Goal: Information Seeking & Learning: Find contact information

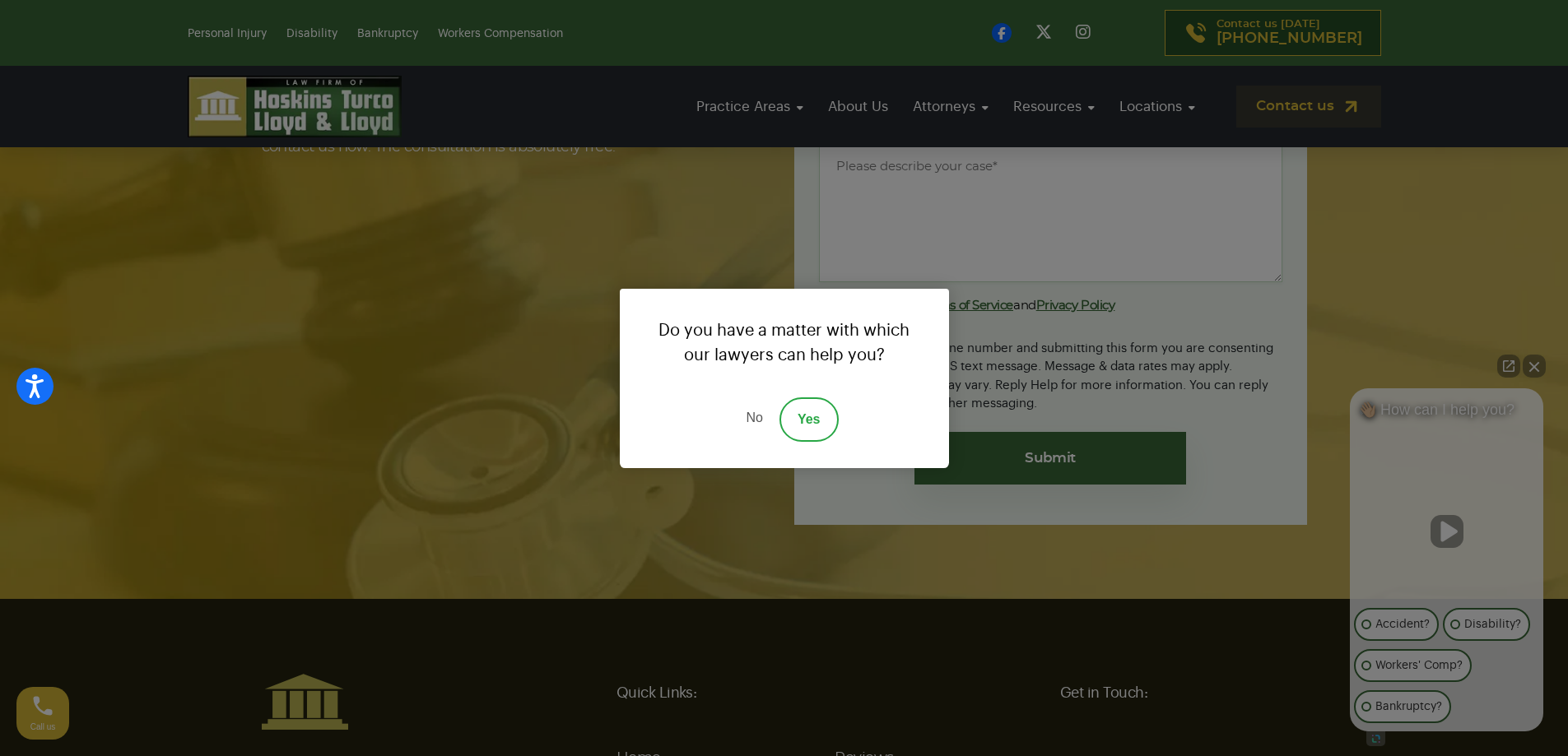
scroll to position [6066, 0]
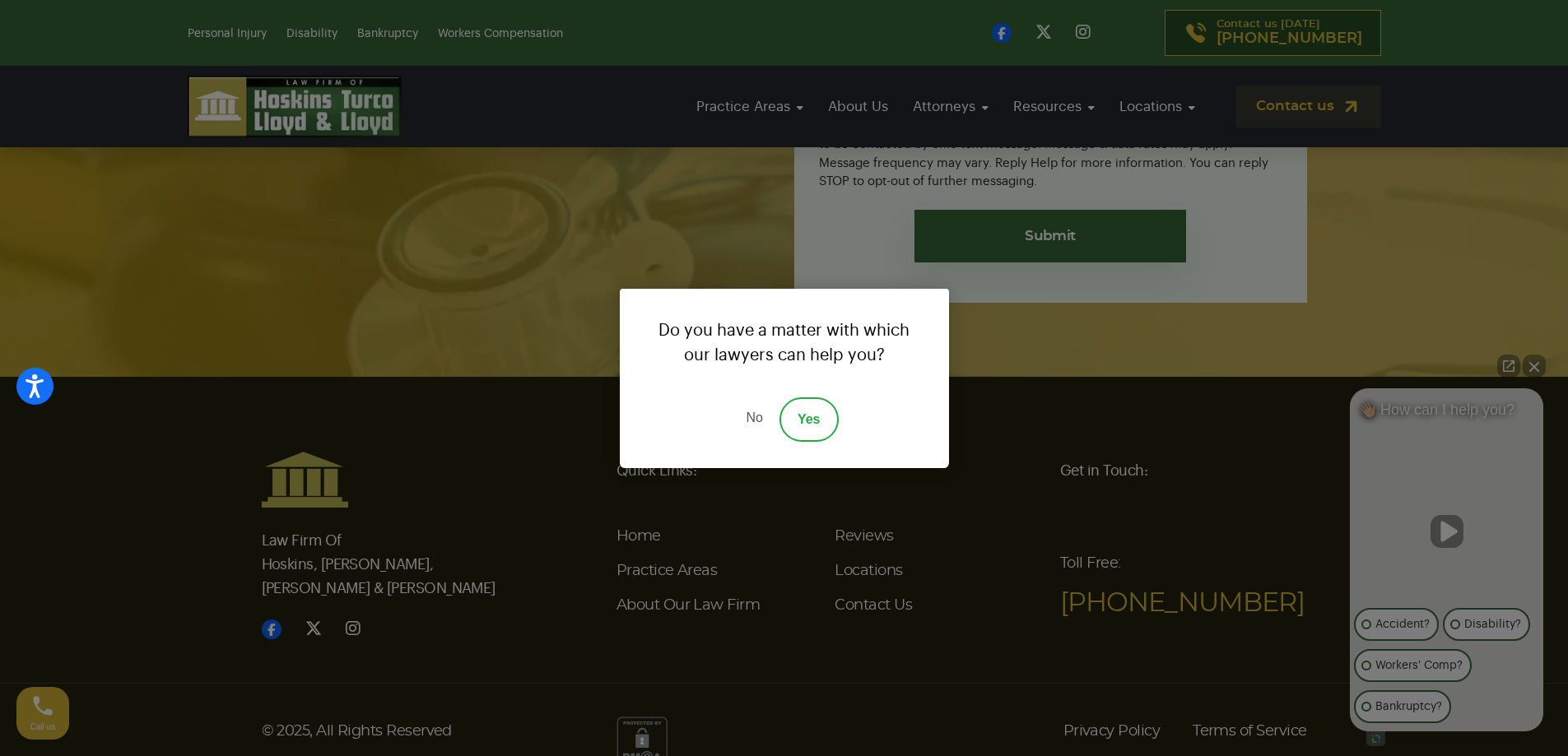
click at [753, 415] on link "No" at bounding box center [753, 419] width 50 height 44
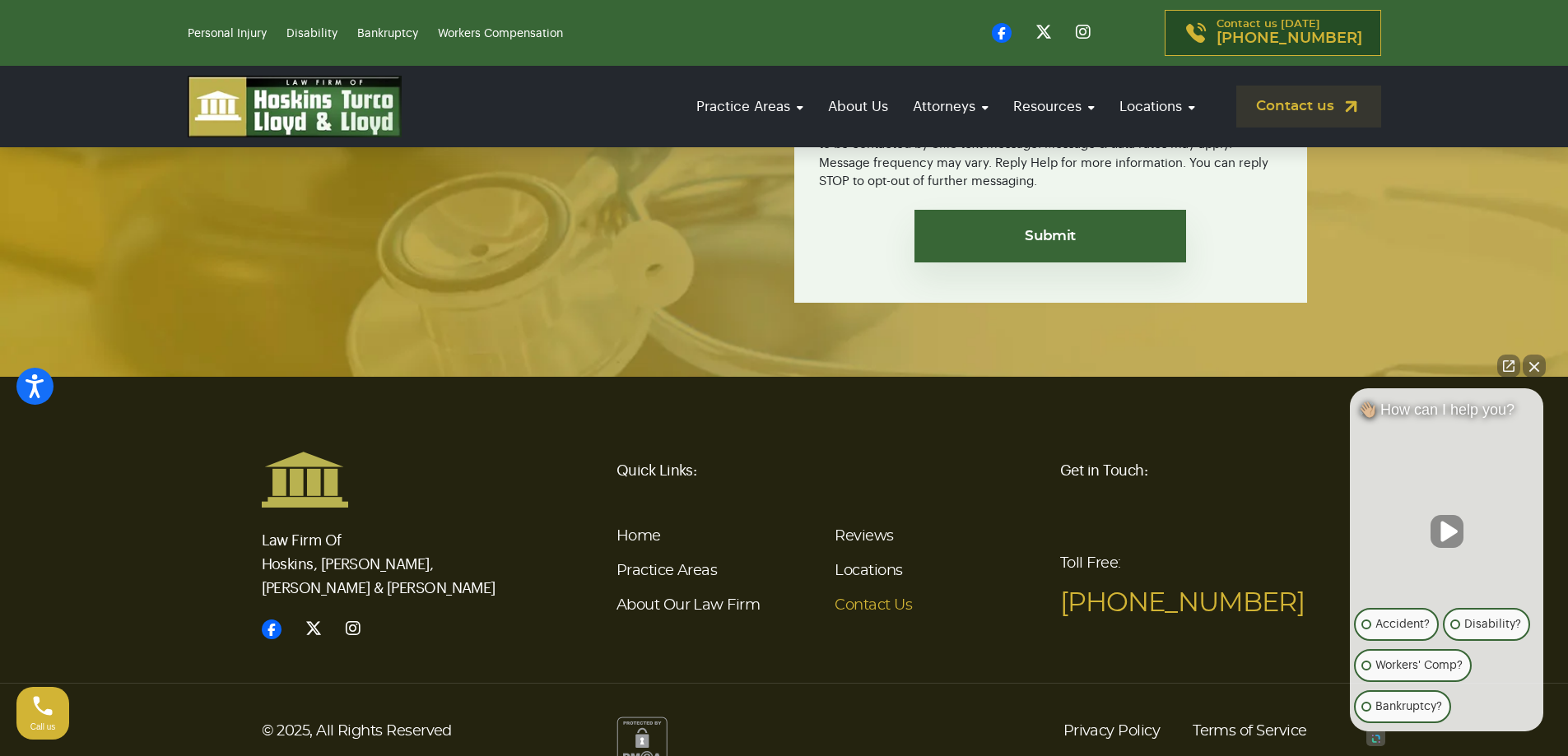
click at [864, 598] on link "Contact Us" at bounding box center [873, 606] width 77 height 14
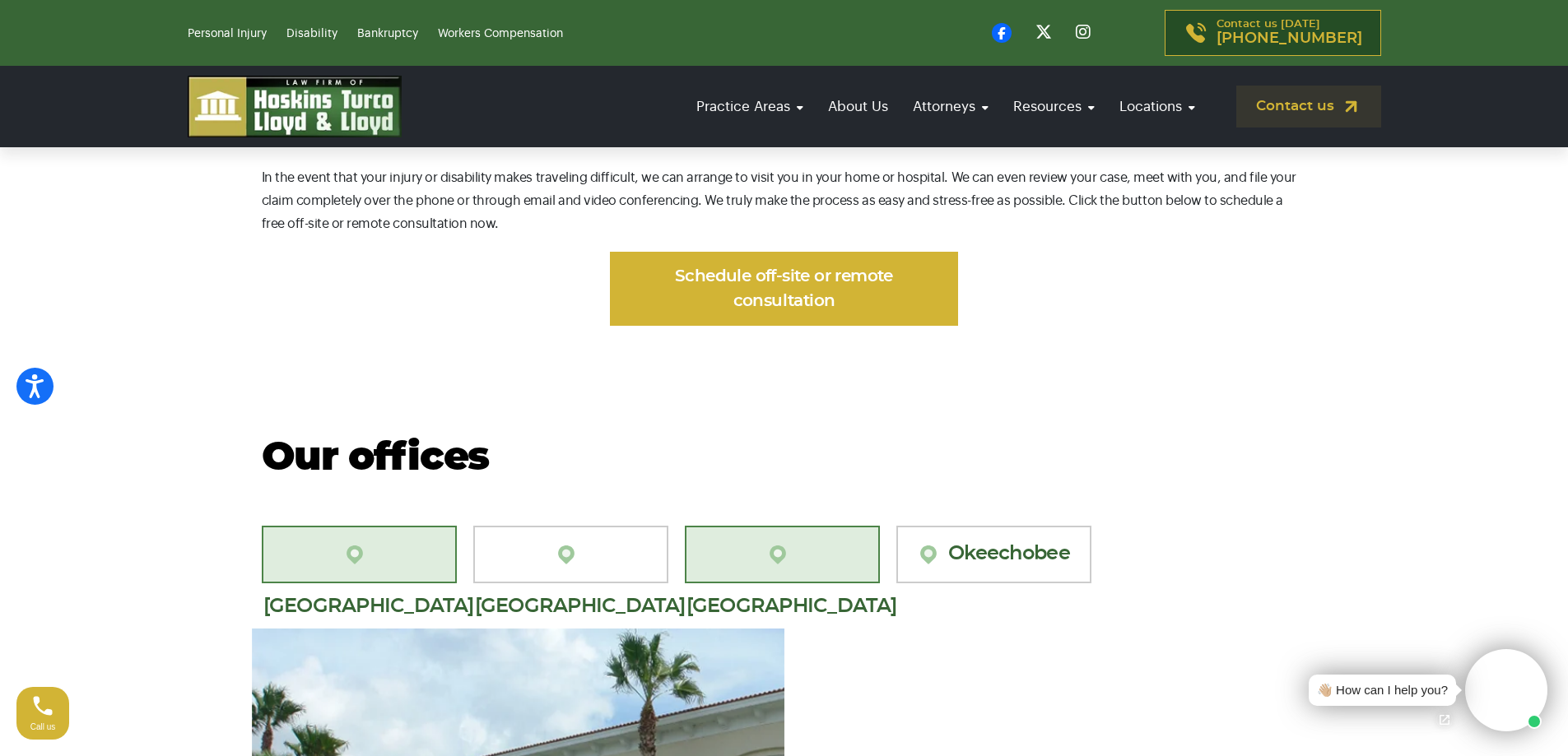
scroll to position [1646, 0]
